Goal: Task Accomplishment & Management: Complete application form

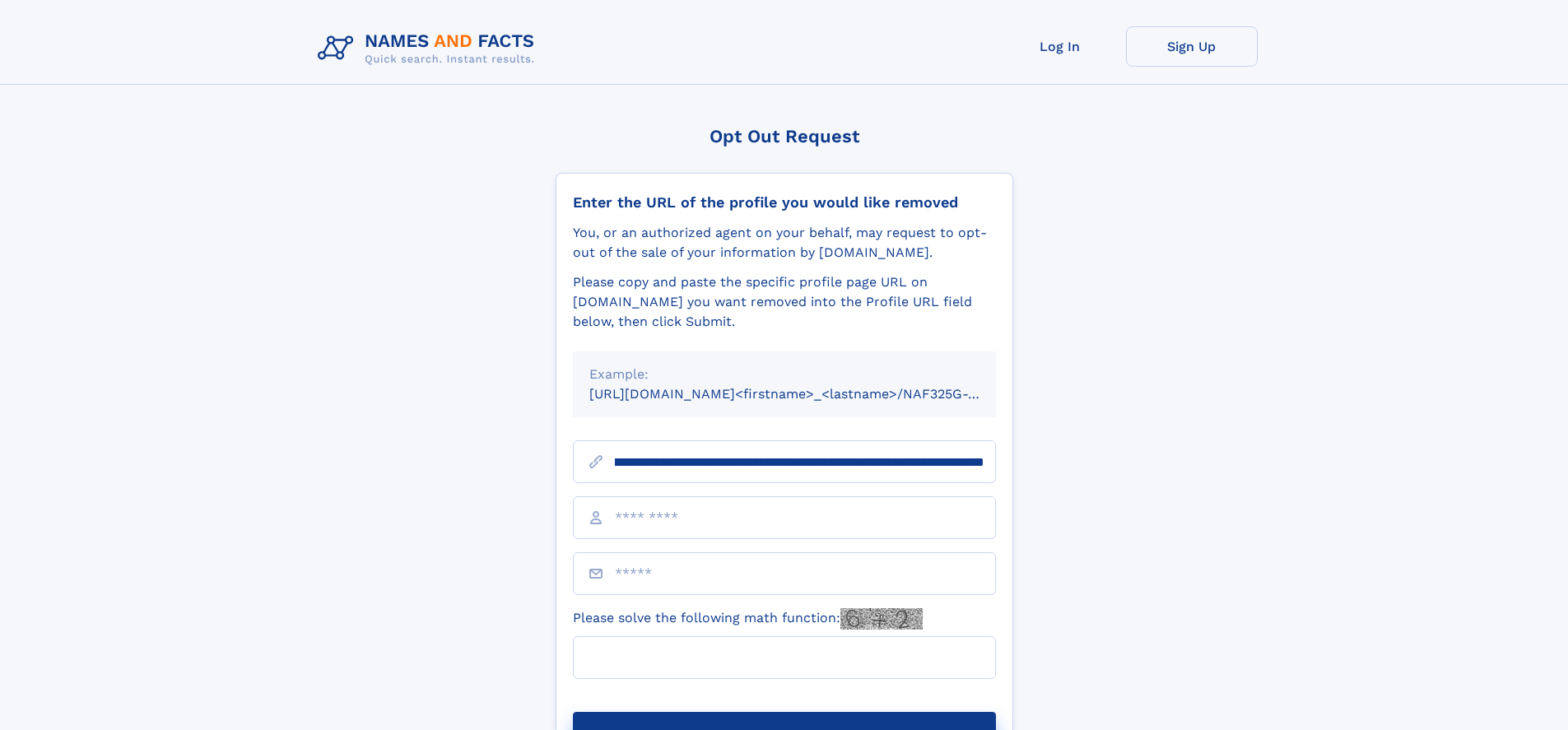
scroll to position [0, 230]
type input "**********"
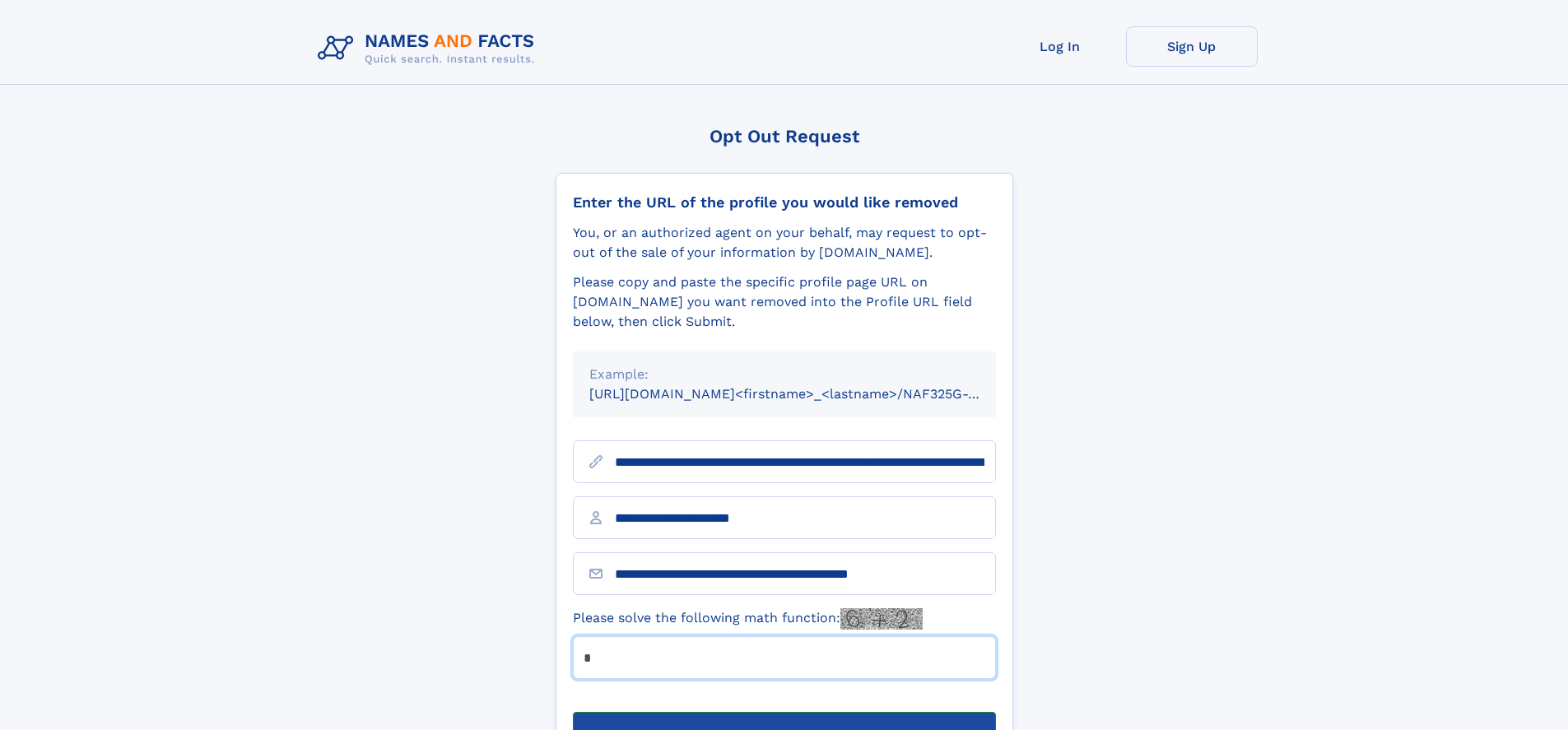
type input "*"
click at [784, 712] on button "Submit Opt Out Request" at bounding box center [784, 738] width 423 height 53
